Goal: Task Accomplishment & Management: Manage account settings

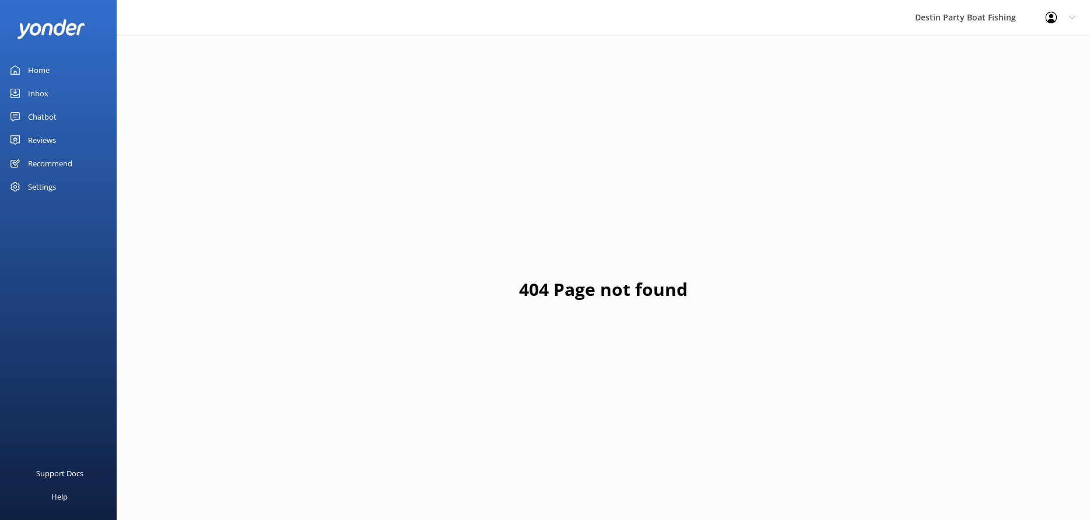
click at [66, 74] on link "Home" at bounding box center [58, 69] width 117 height 23
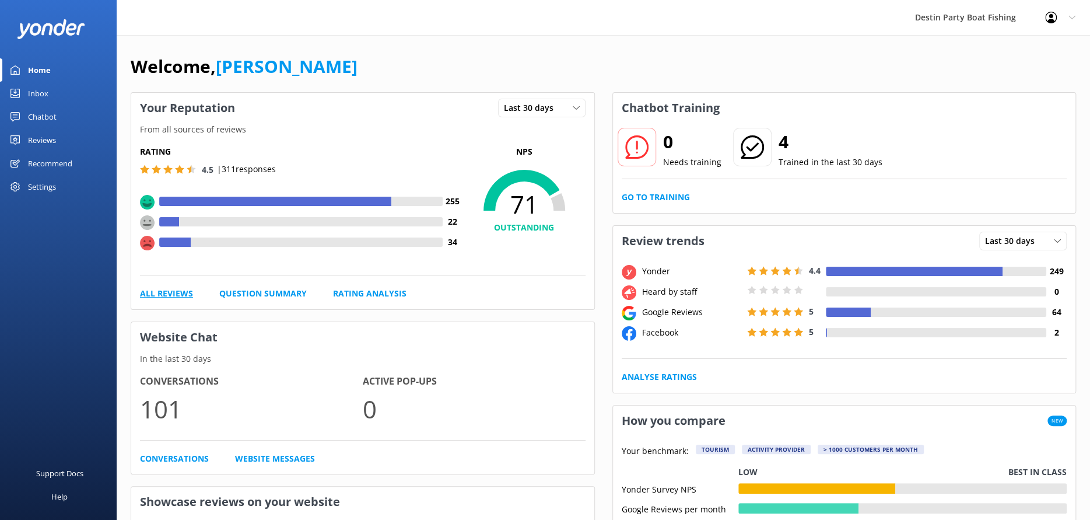
click at [173, 295] on link "All Reviews" at bounding box center [166, 293] width 53 height 13
